Goal: Find contact information: Find contact information

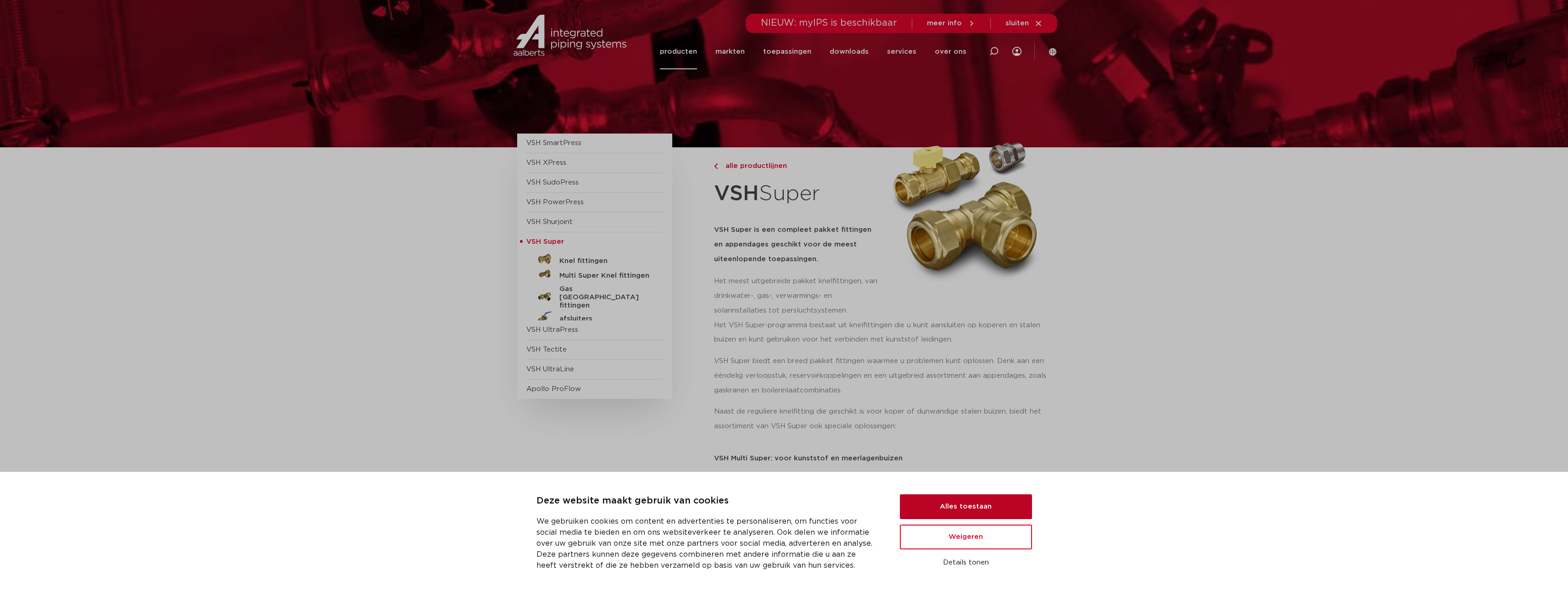
click at [1000, 513] on button "Alles toestaan" at bounding box center [966, 506] width 132 height 24
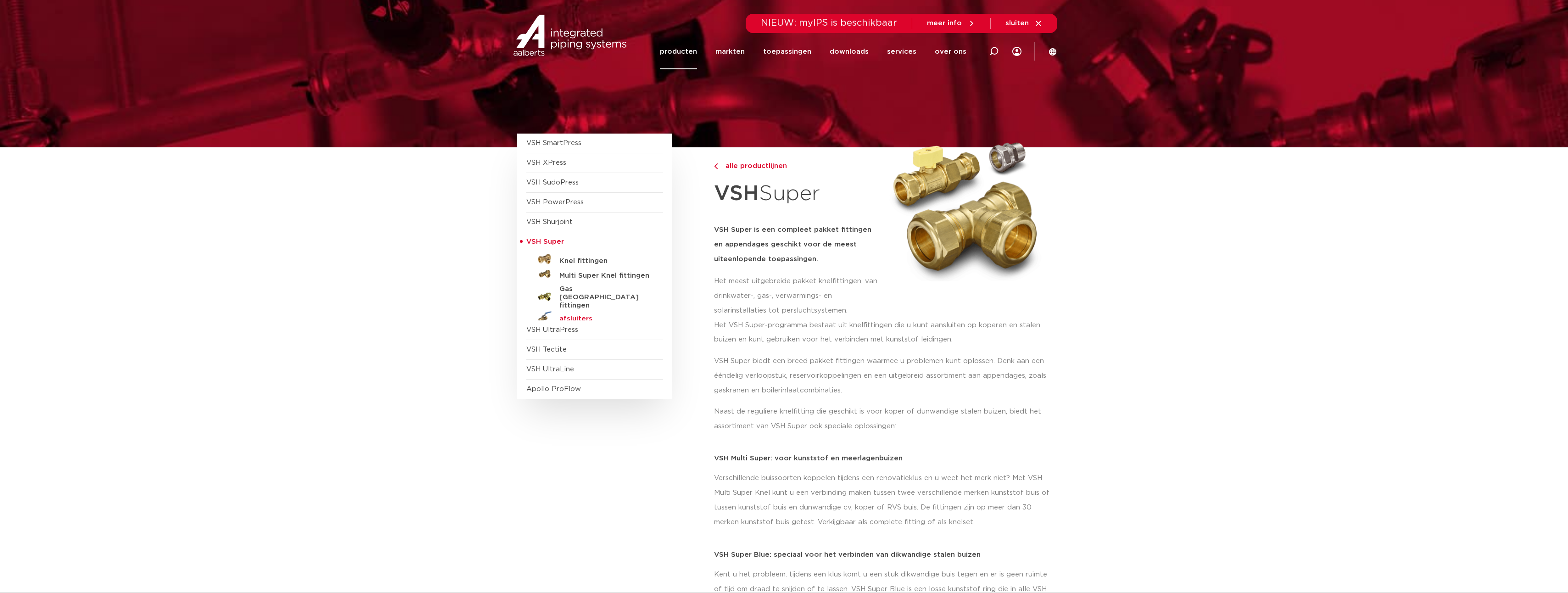
click at [579, 315] on h5 "afsluiters" at bounding box center [605, 319] width 91 height 8
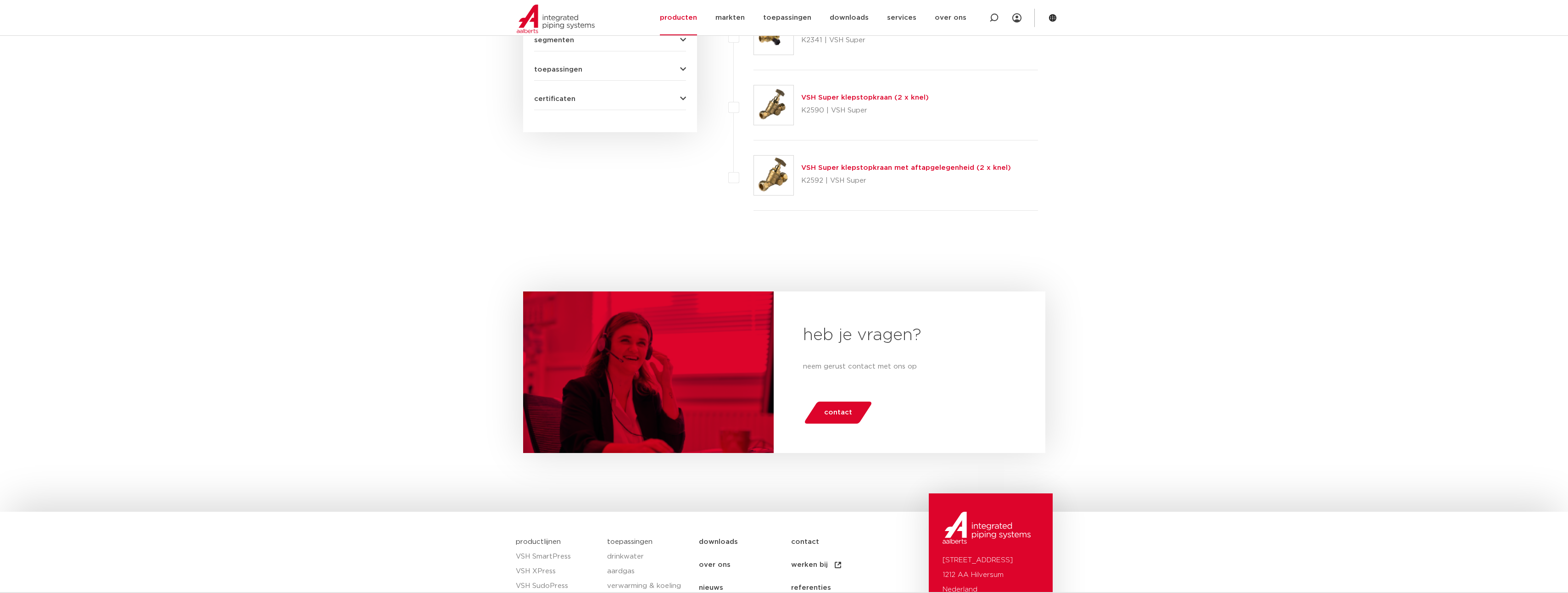
scroll to position [551, 0]
click at [854, 414] on link "contact" at bounding box center [838, 412] width 70 height 22
